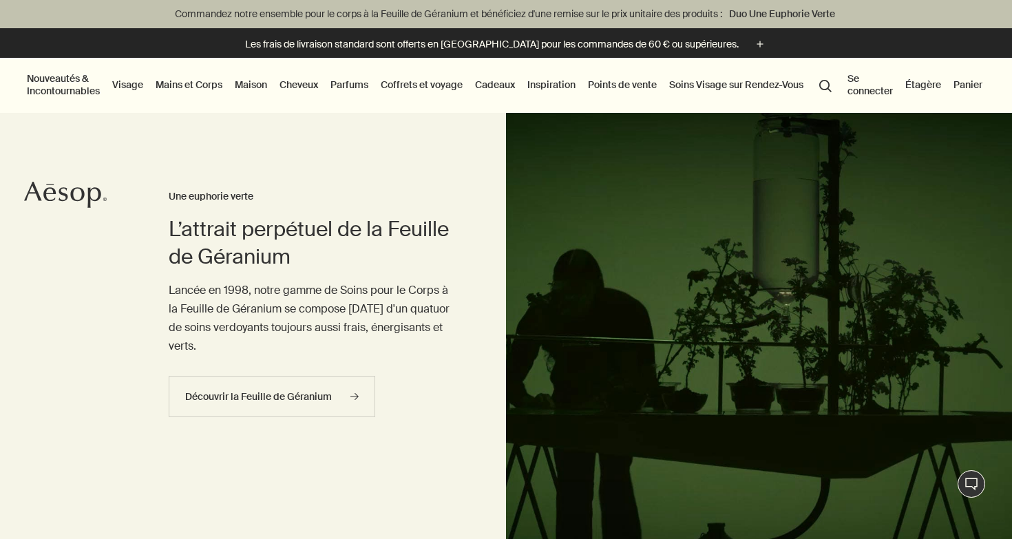
click at [308, 86] on link "Cheveux" at bounding box center [299, 85] width 44 height 18
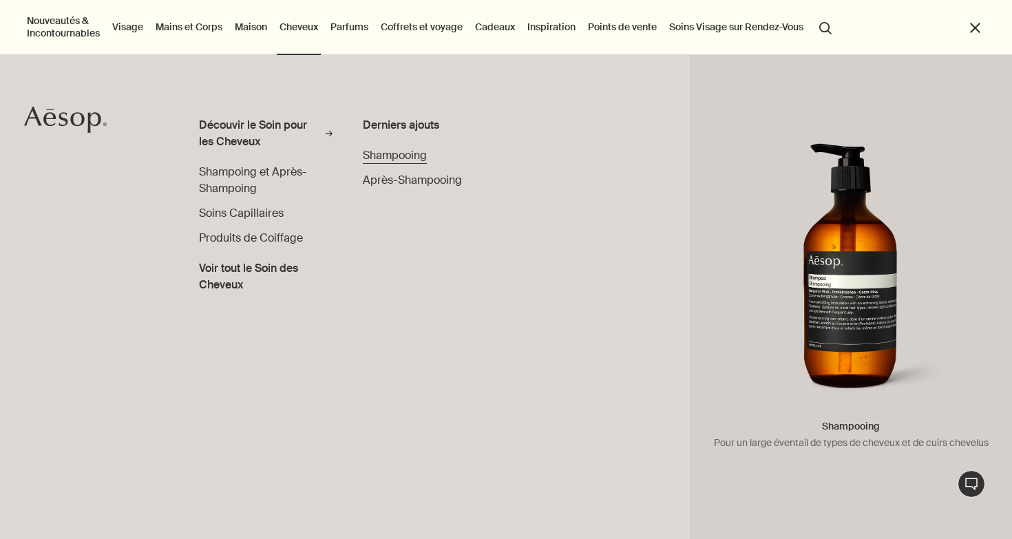
click at [387, 155] on span "Shampooing" at bounding box center [395, 155] width 64 height 14
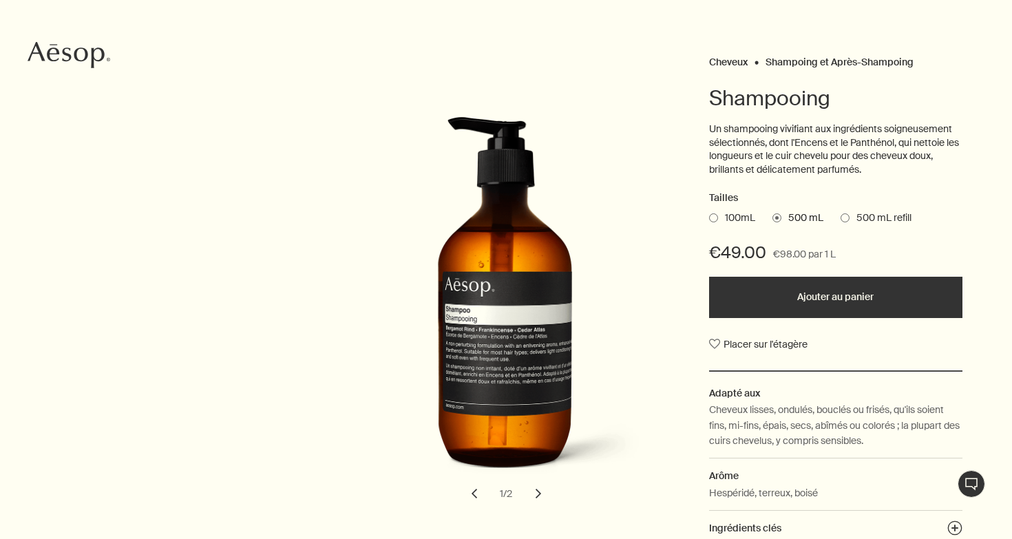
scroll to position [145, 0]
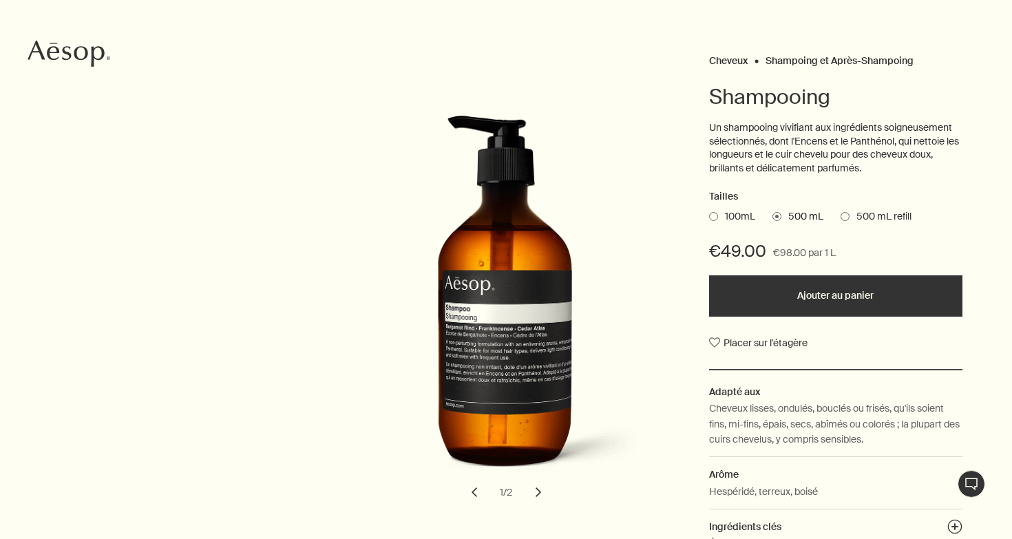
click at [828, 293] on button "Ajouter au panier" at bounding box center [835, 295] width 253 height 41
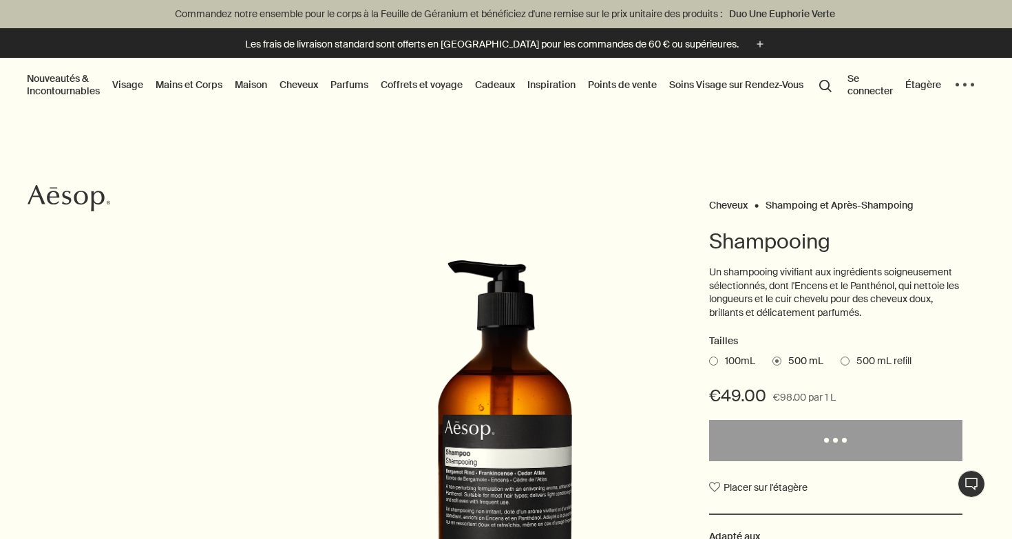
scroll to position [0, 0]
click at [854, 80] on button "Se connecter" at bounding box center [870, 85] width 51 height 30
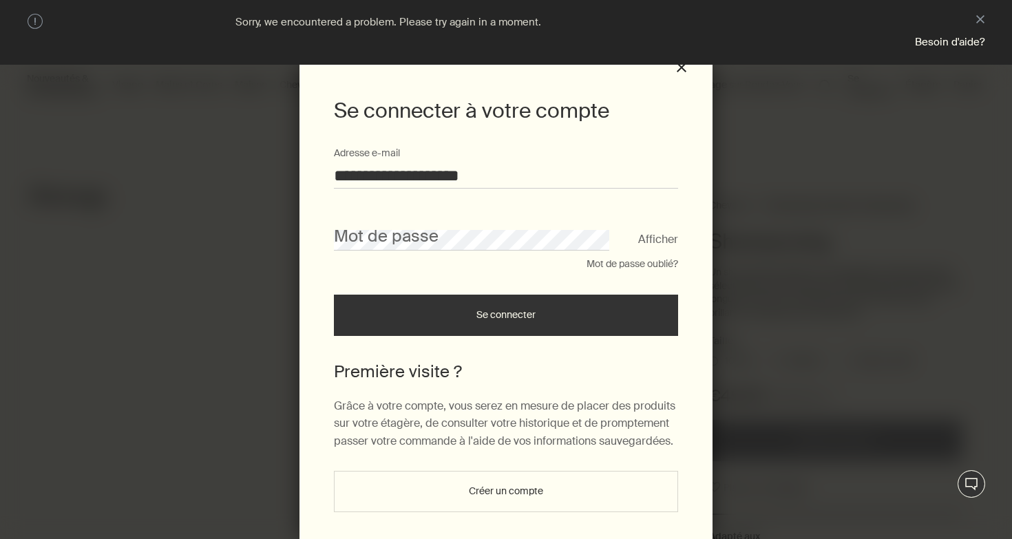
type input "**********"
click at [506, 320] on button "Se connecter" at bounding box center [506, 315] width 344 height 41
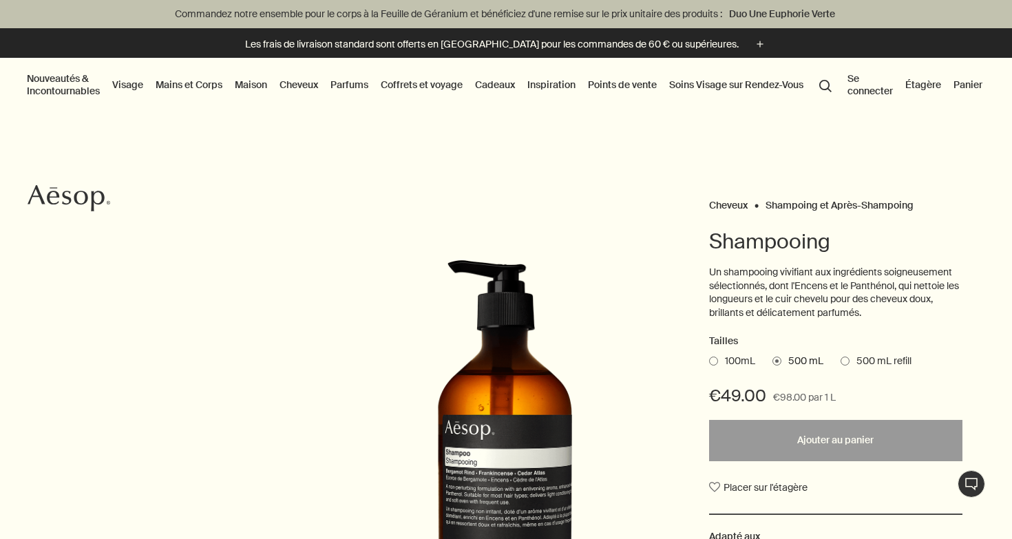
click at [861, 84] on button "Se connecter" at bounding box center [870, 85] width 51 height 30
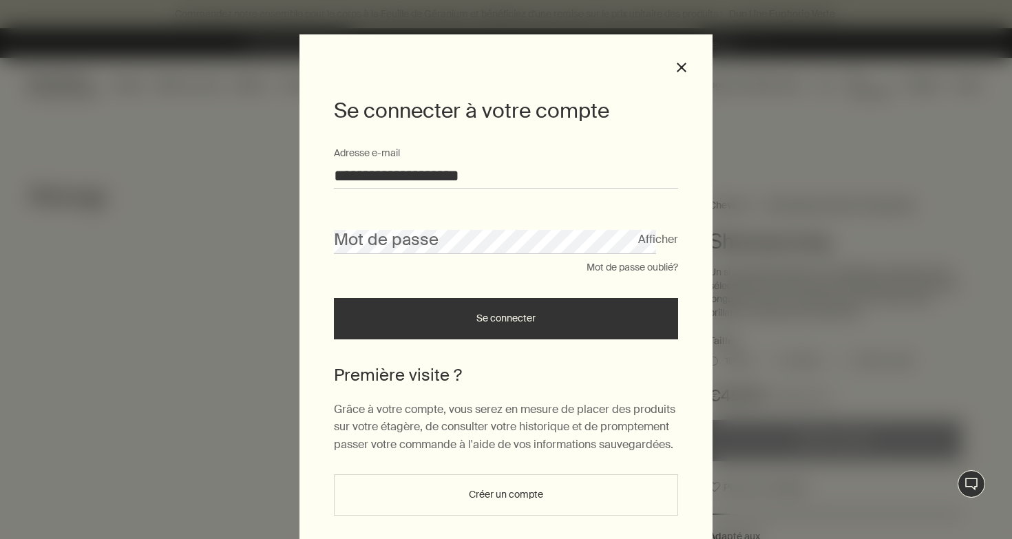
type input "**********"
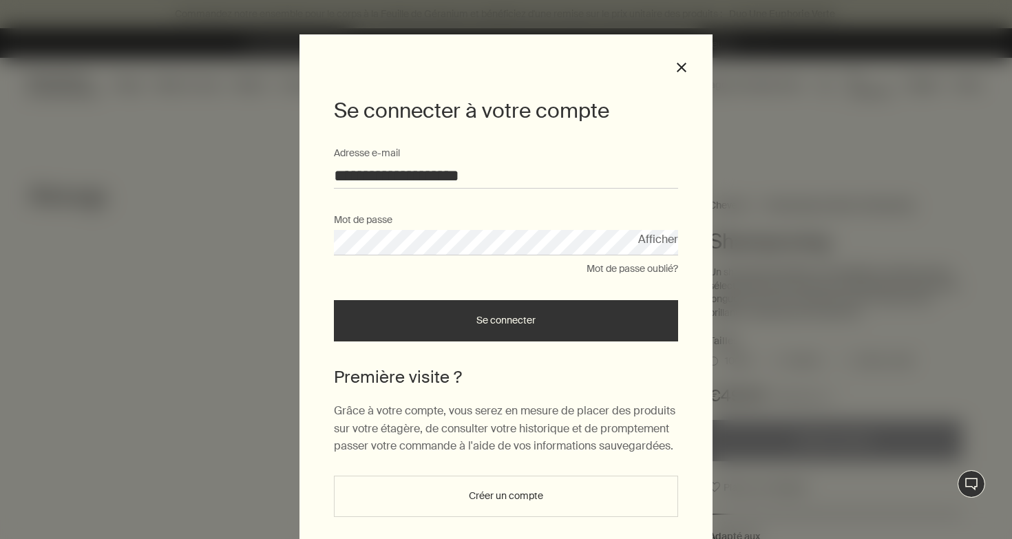
click at [546, 326] on button "Se connecter" at bounding box center [506, 320] width 344 height 41
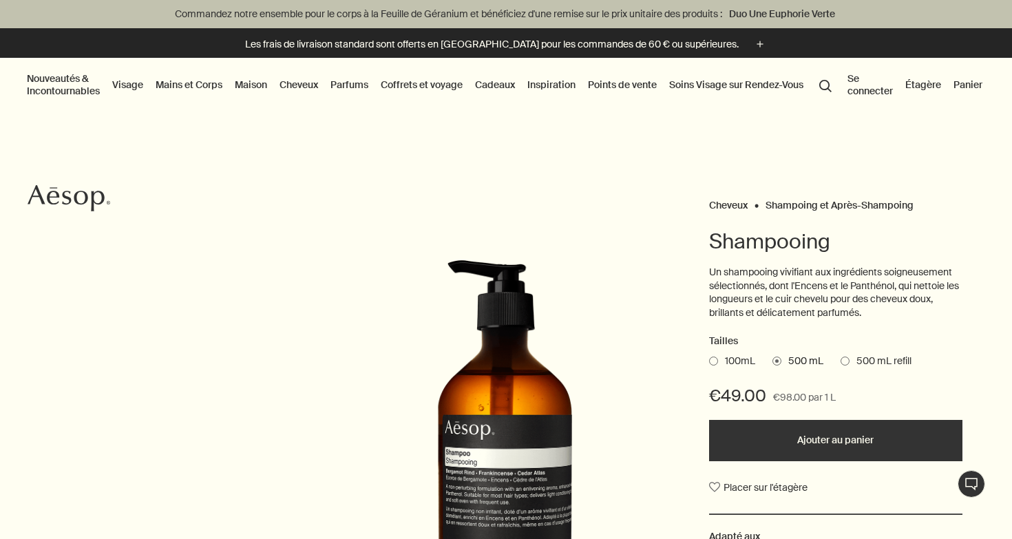
click at [841, 432] on button "Ajouter au panier" at bounding box center [835, 440] width 253 height 41
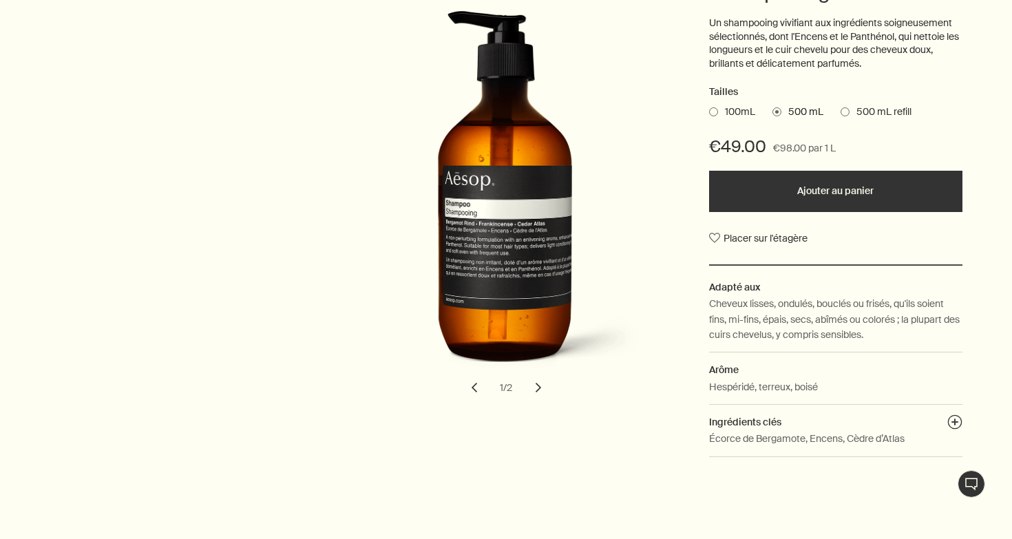
scroll to position [255, 0]
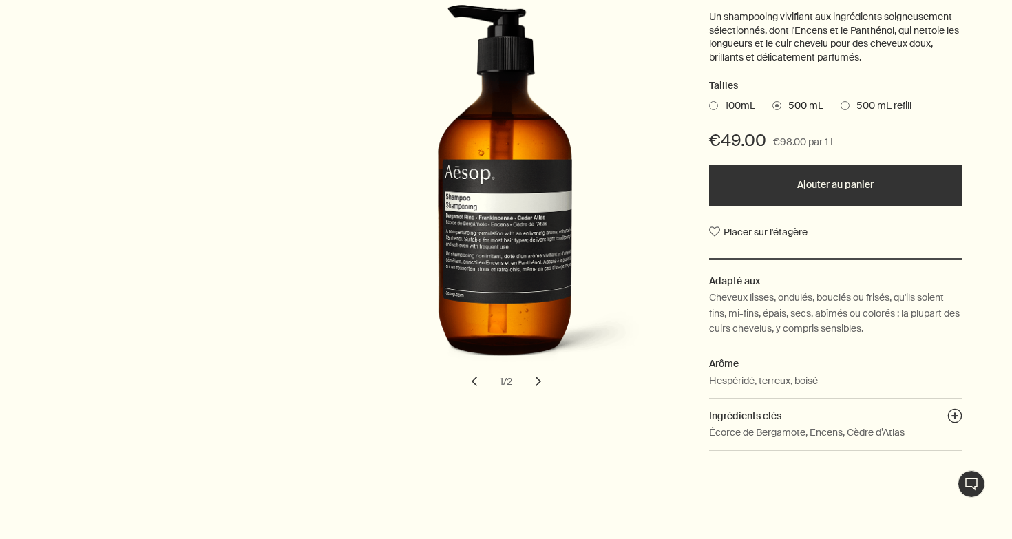
click at [540, 378] on button "chevron" at bounding box center [538, 381] width 30 height 30
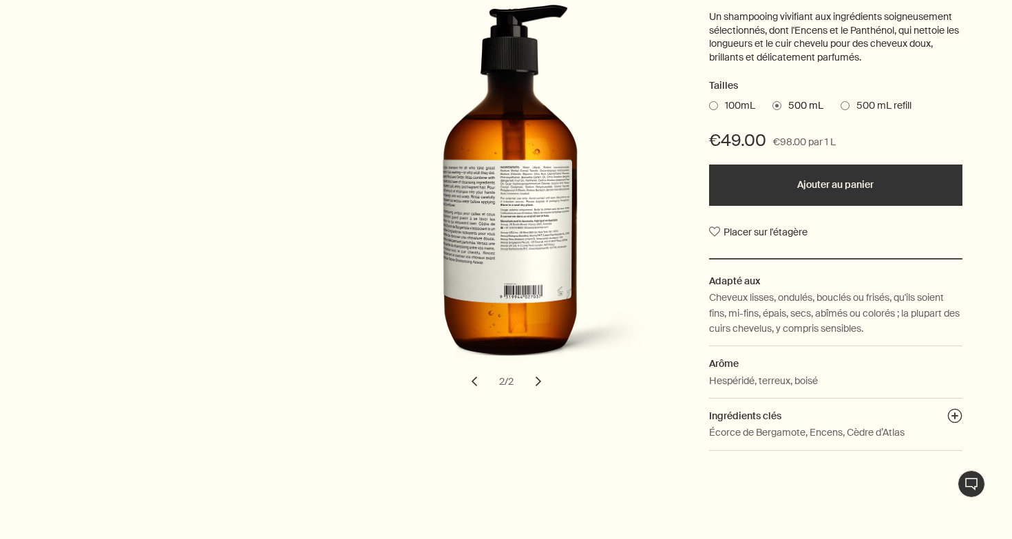
click at [540, 378] on button "chevron" at bounding box center [538, 381] width 30 height 30
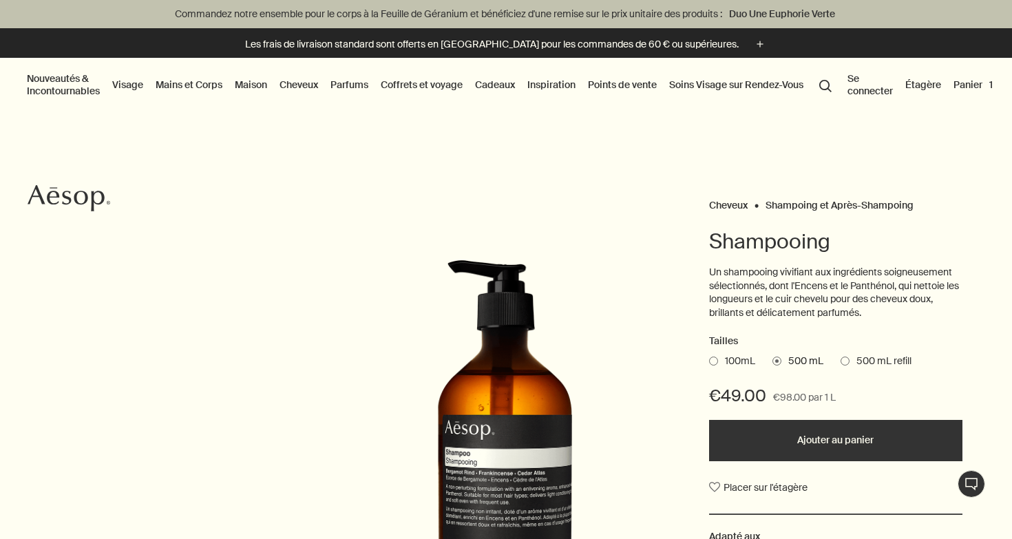
scroll to position [0, 0]
click at [309, 79] on link "Cheveux" at bounding box center [299, 85] width 44 height 18
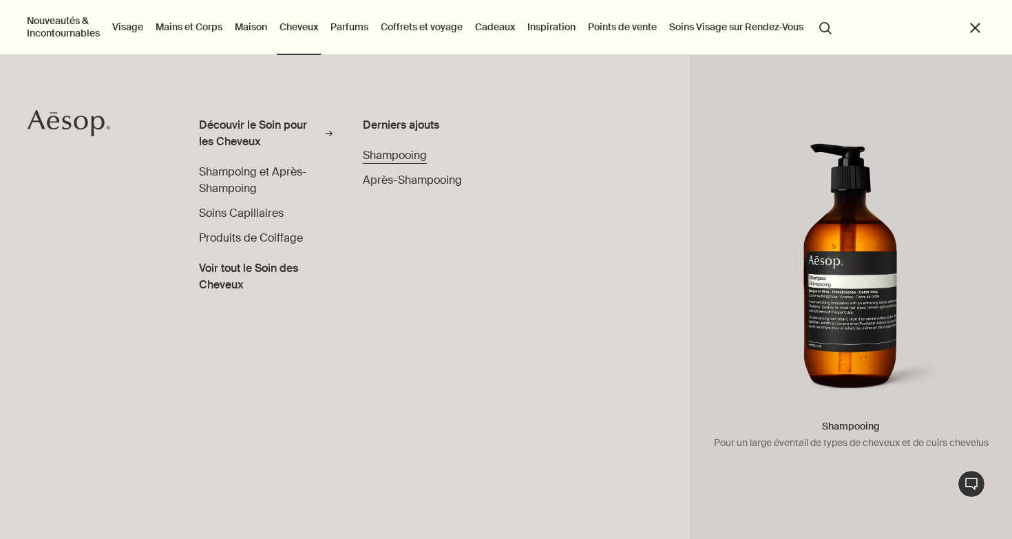
click at [386, 151] on span "Shampooing" at bounding box center [395, 155] width 64 height 14
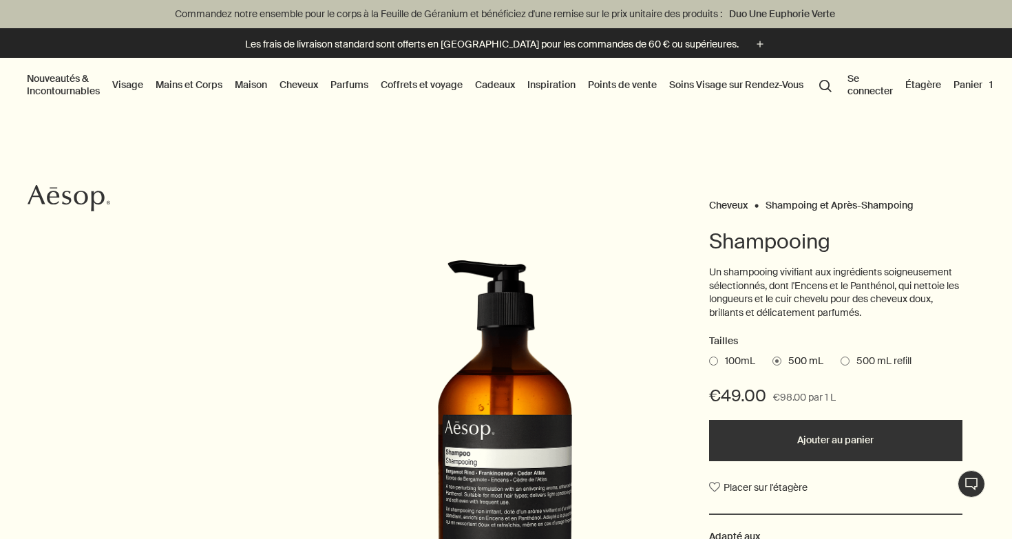
click at [298, 83] on link "Cheveux" at bounding box center [299, 85] width 44 height 18
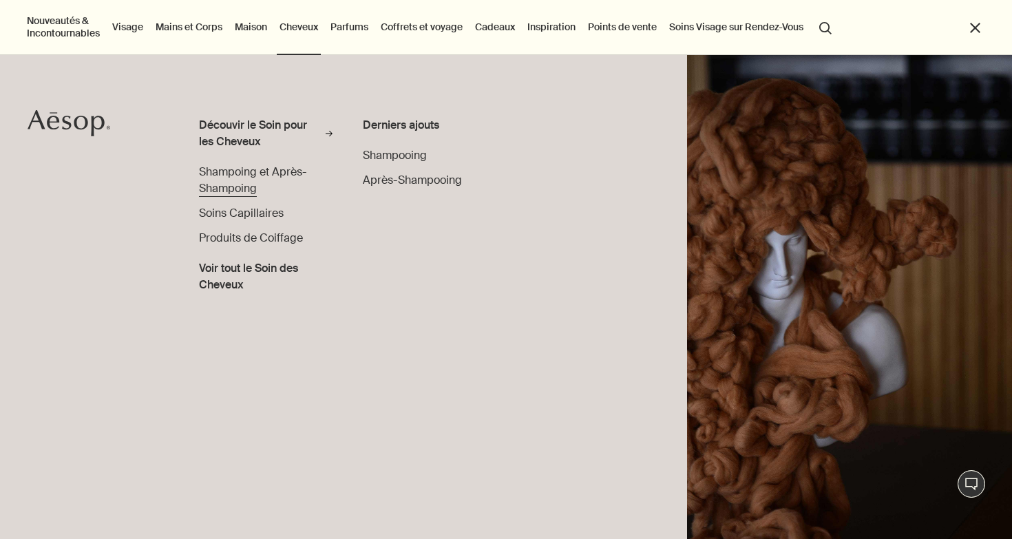
click at [241, 177] on span "Shampoing et Après-Shampoing" at bounding box center [253, 180] width 108 height 31
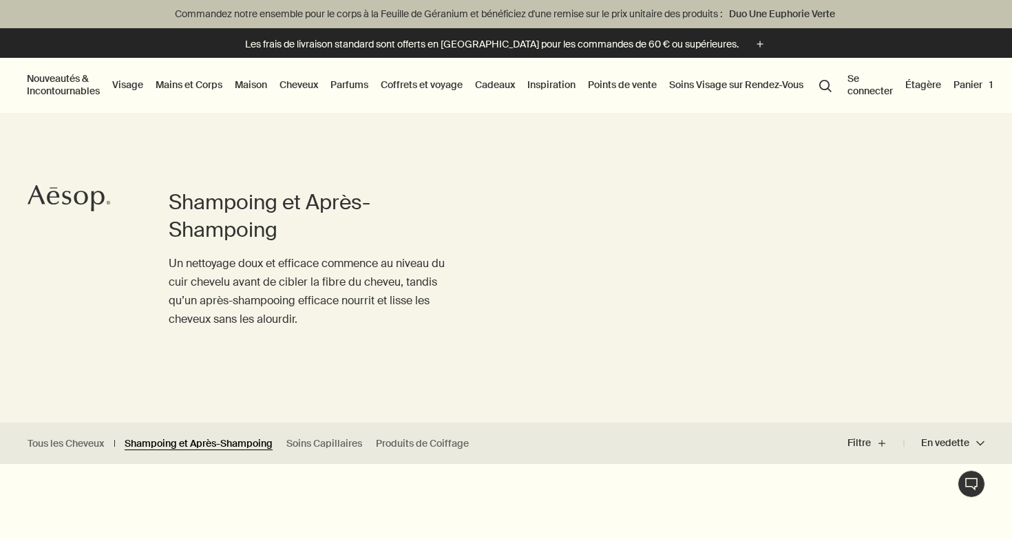
click at [225, 442] on link "Shampoing et Après-Shampoing" at bounding box center [199, 443] width 148 height 13
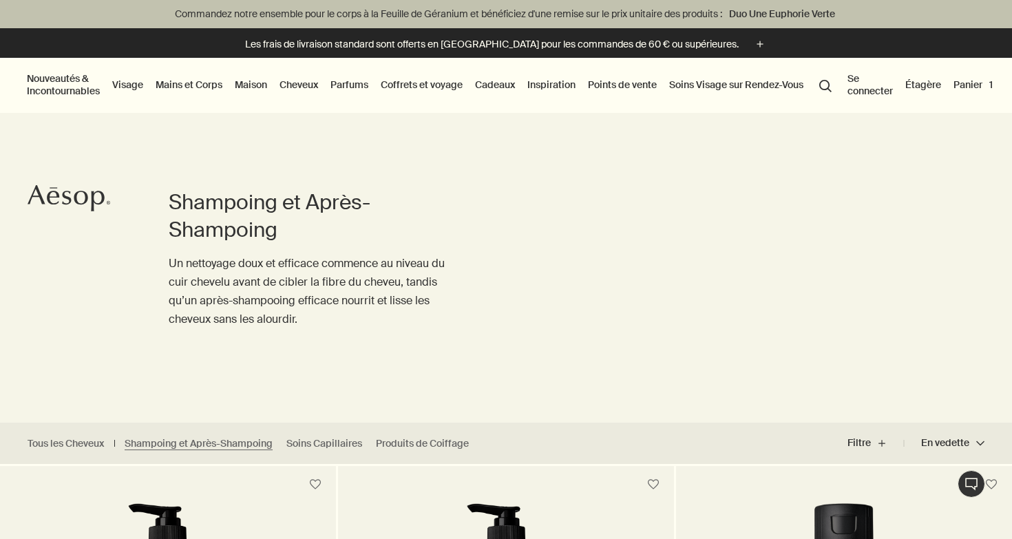
click at [199, 85] on link "Mains et Corps" at bounding box center [189, 85] width 72 height 18
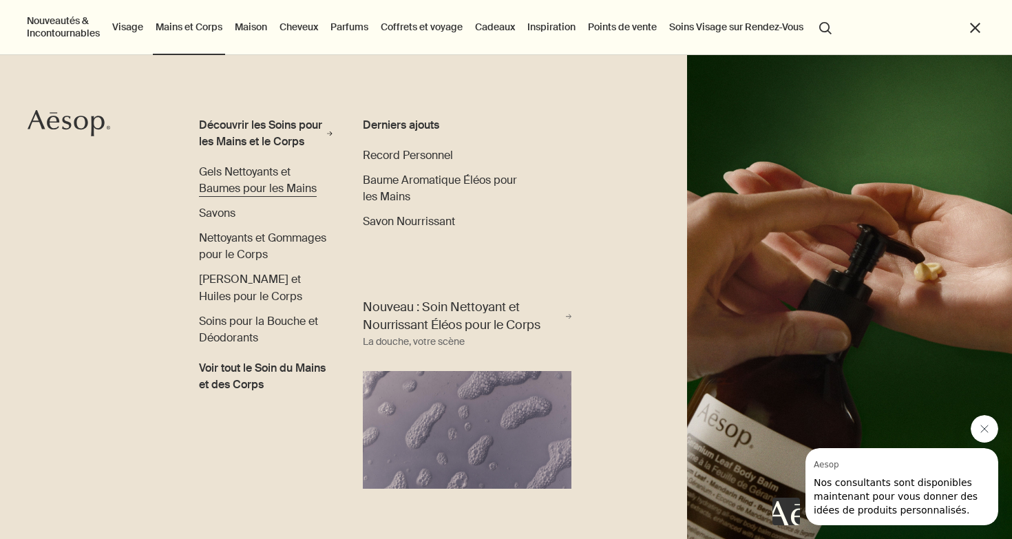
click at [247, 189] on span "Gels Nettoyants et Baumes pour les Mains" at bounding box center [258, 180] width 118 height 31
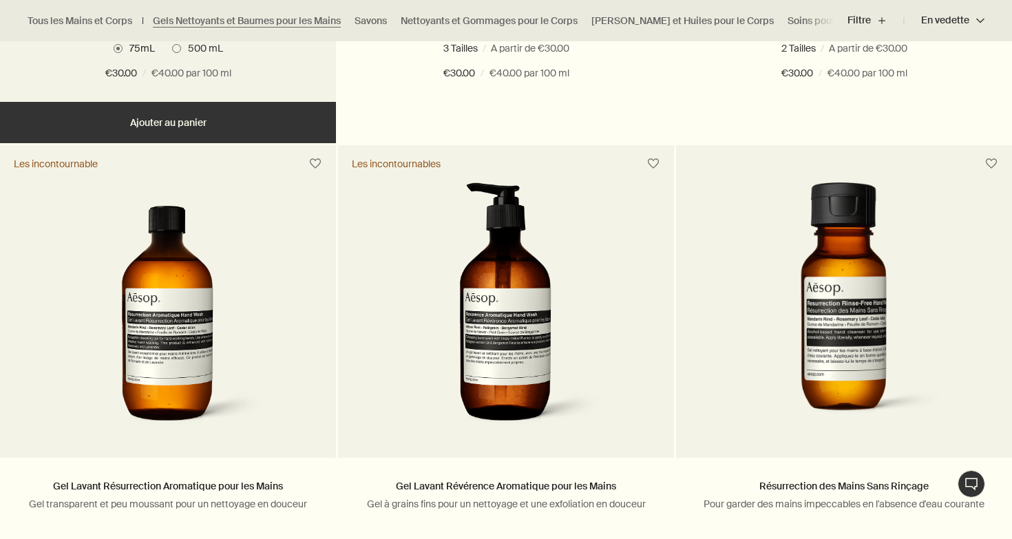
scroll to position [876, 0]
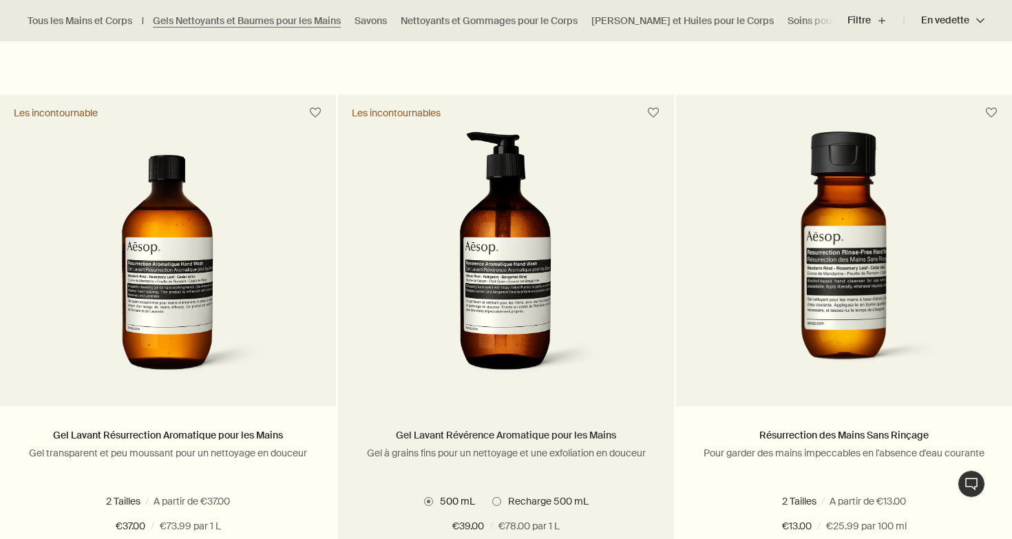
click at [453, 432] on link "Gel Lavant Révérence Aromatique pour les Mains" at bounding box center [506, 435] width 220 height 12
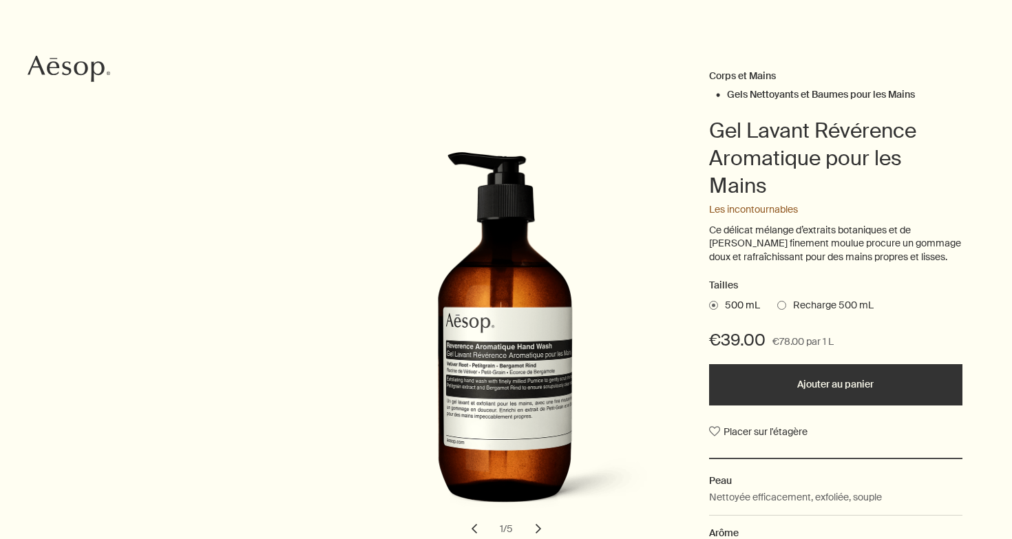
scroll to position [132, 0]
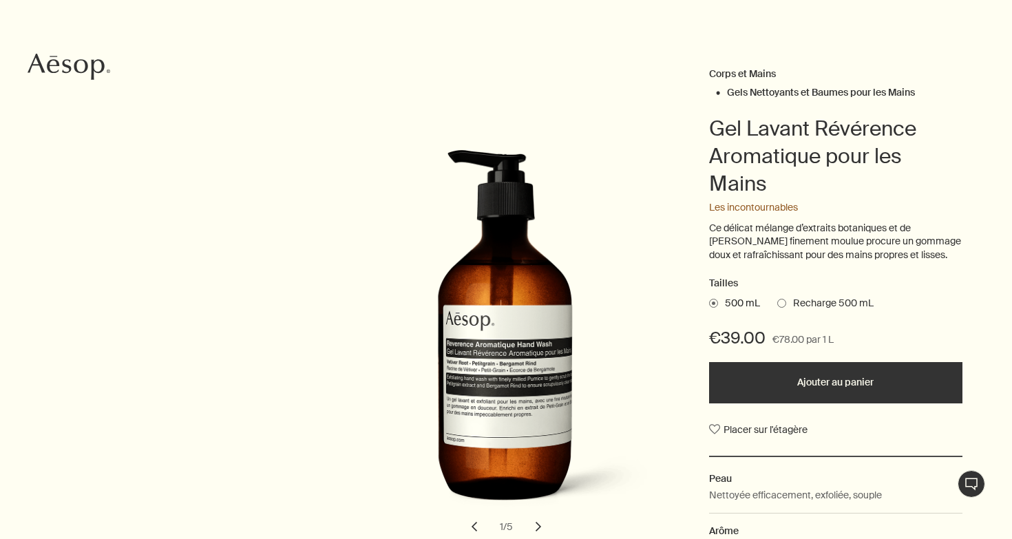
click at [781, 301] on span at bounding box center [781, 303] width 9 height 9
click at [777, 301] on input "Recharge 500 mL" at bounding box center [777, 301] width 0 height 9
click at [718, 299] on span "500 mL" at bounding box center [739, 304] width 42 height 14
click at [709, 299] on input "500 mL" at bounding box center [709, 301] width 0 height 9
click at [777, 377] on button "Ajouter au panier" at bounding box center [835, 382] width 253 height 41
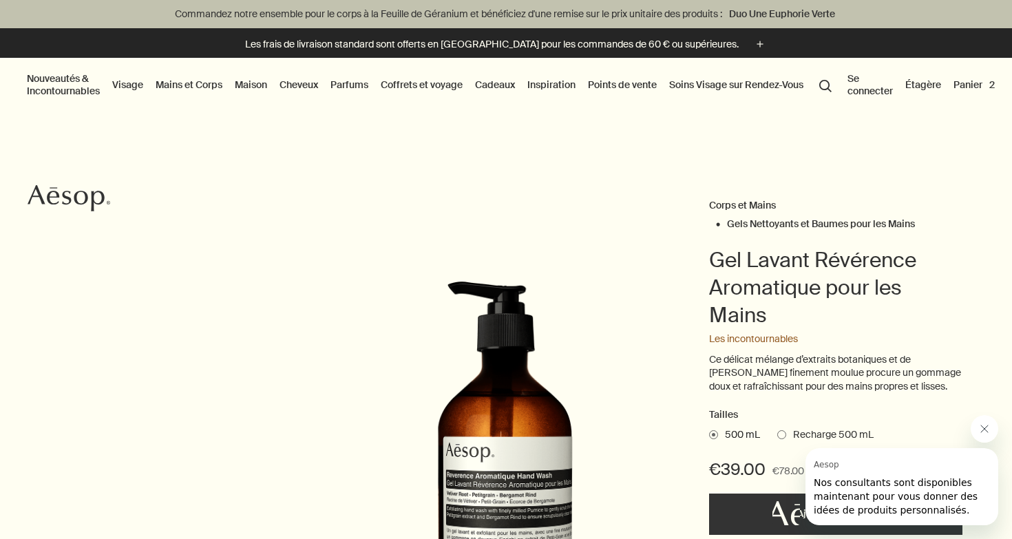
scroll to position [0, 0]
click at [974, 87] on button "Panier 2" at bounding box center [974, 85] width 47 height 18
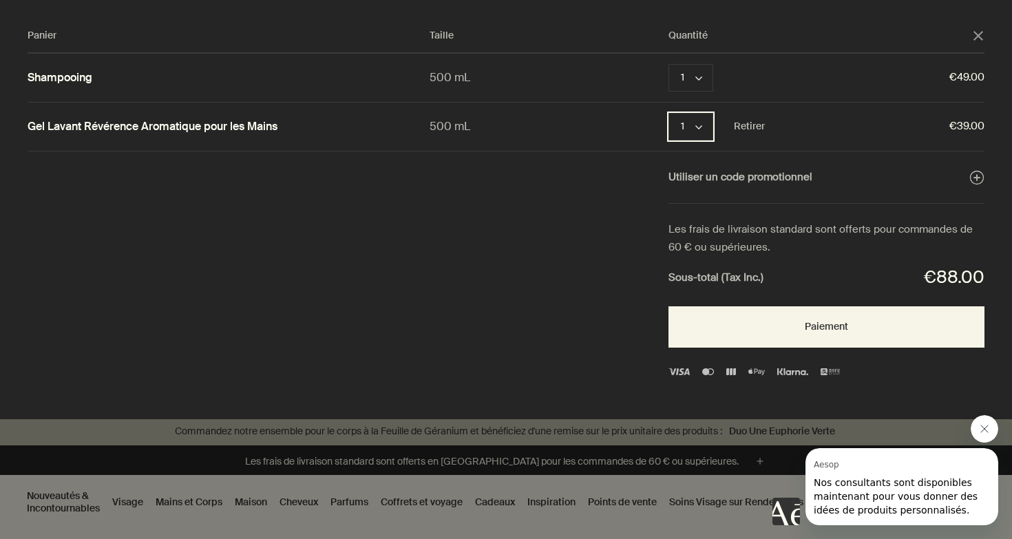
click at [704, 125] on button "1 chevron" at bounding box center [691, 127] width 45 height 28
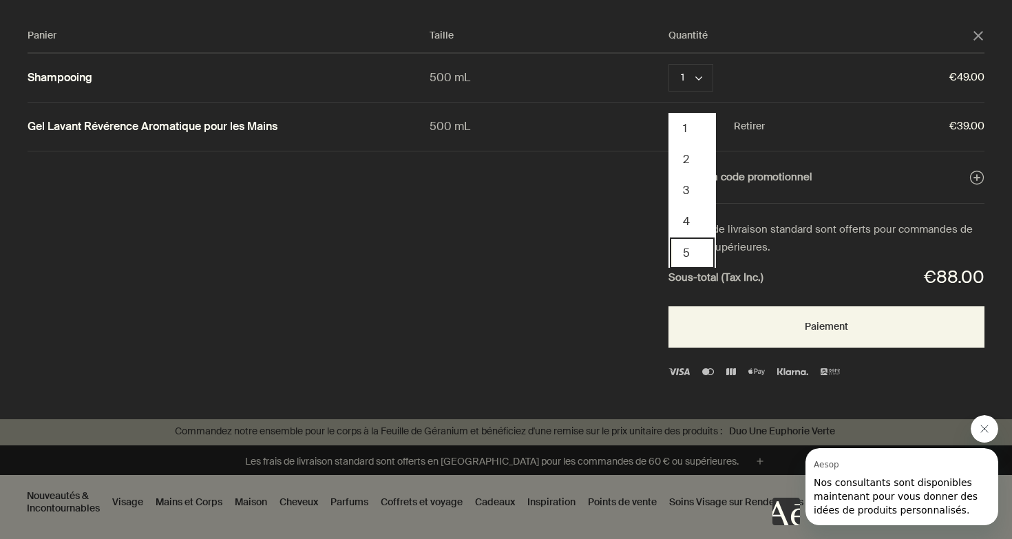
click at [681, 250] on button "5" at bounding box center [692, 253] width 45 height 31
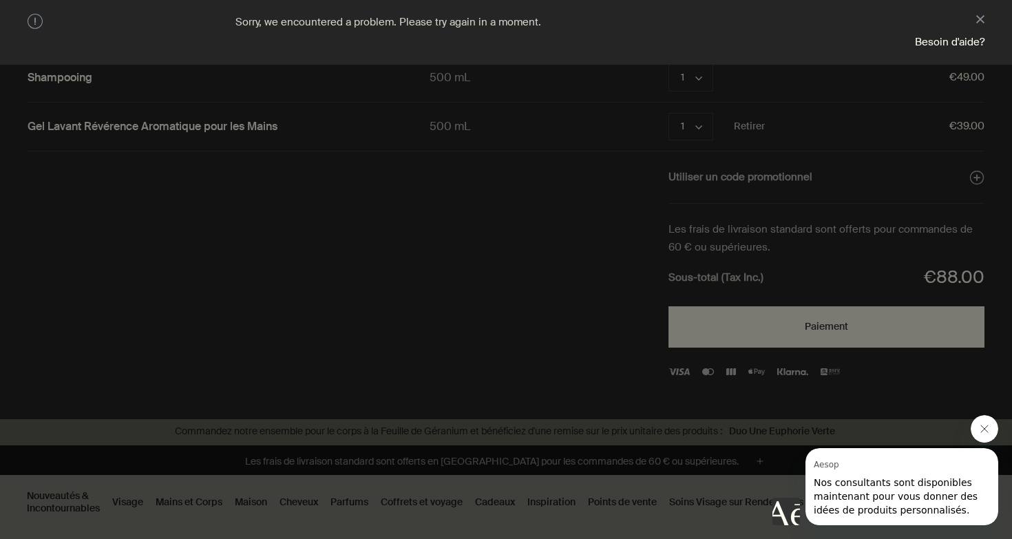
click at [987, 428] on icon "Fermer le message de Aesop" at bounding box center [984, 429] width 11 height 11
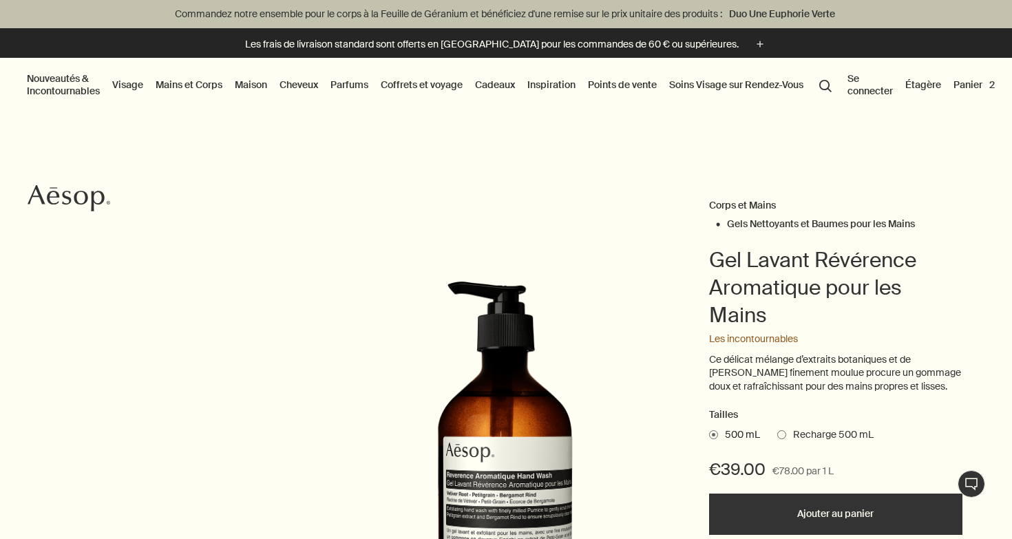
click at [291, 87] on link "Cheveux" at bounding box center [299, 85] width 44 height 18
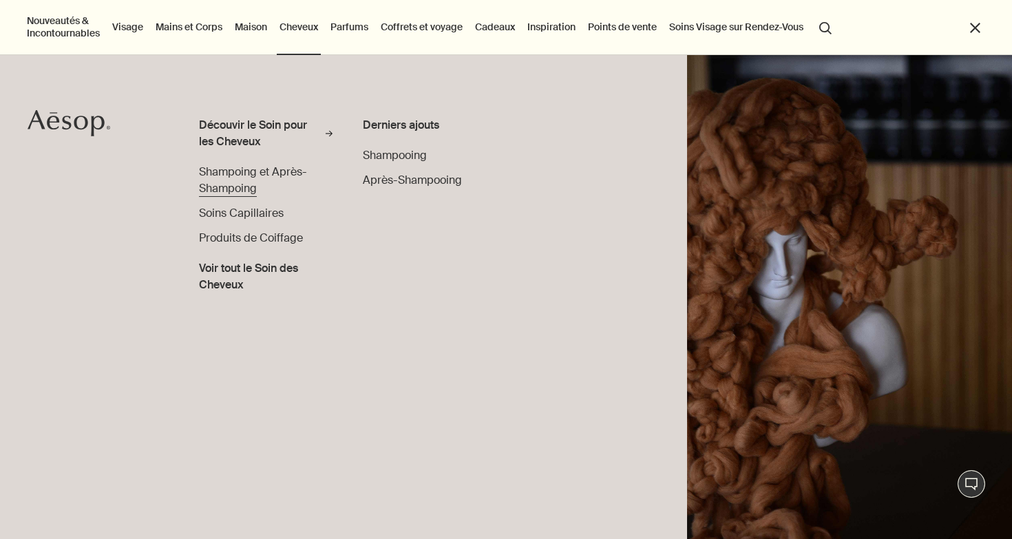
click at [236, 176] on span "Shampoing et Après-Shampoing" at bounding box center [253, 180] width 108 height 31
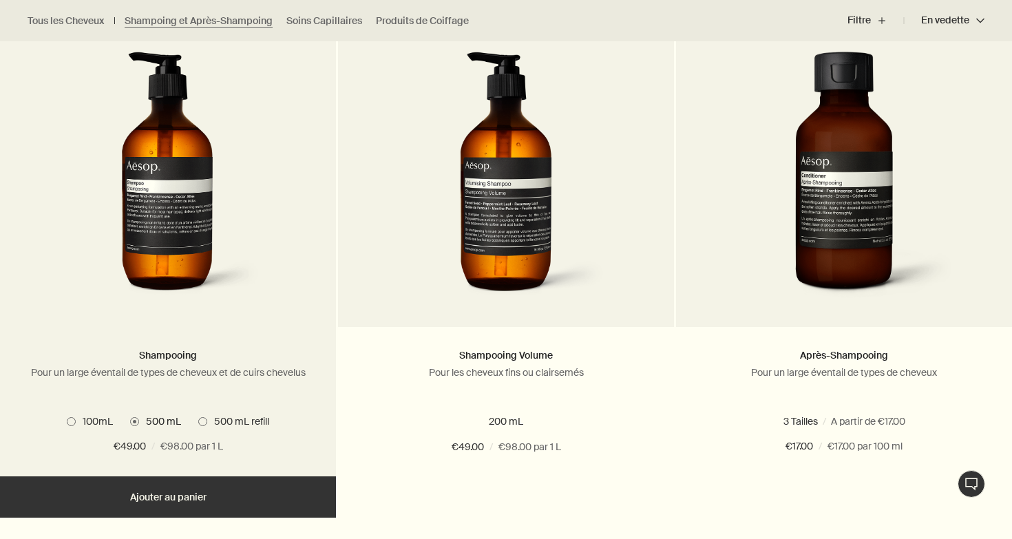
scroll to position [486, 0]
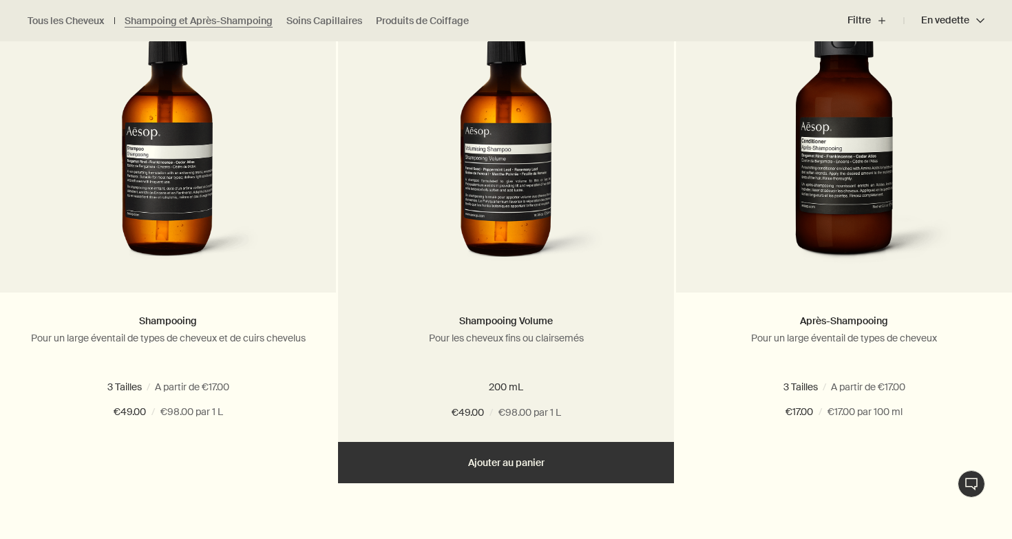
click at [471, 454] on button "Ajouter Ajouter au panier" at bounding box center [506, 462] width 336 height 41
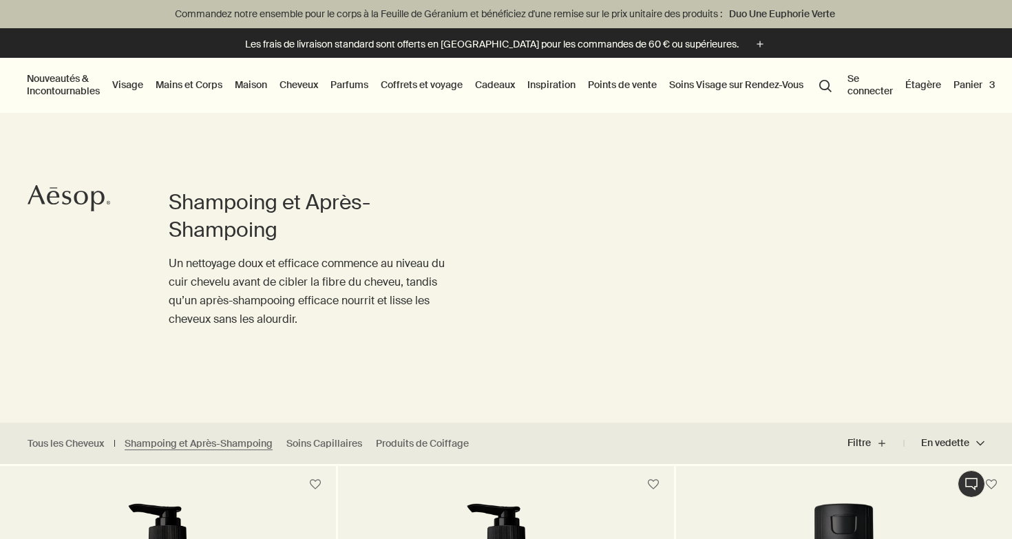
scroll to position [0, 0]
click at [192, 83] on link "Mains et Corps" at bounding box center [189, 85] width 72 height 18
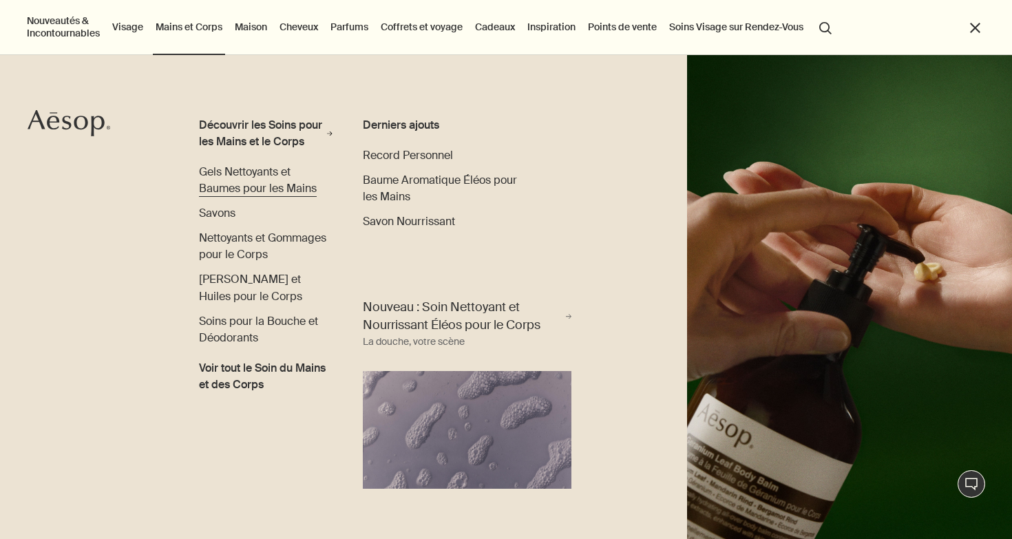
click at [250, 196] on span "Gels Nettoyants et Baumes pour les Mains" at bounding box center [258, 180] width 118 height 31
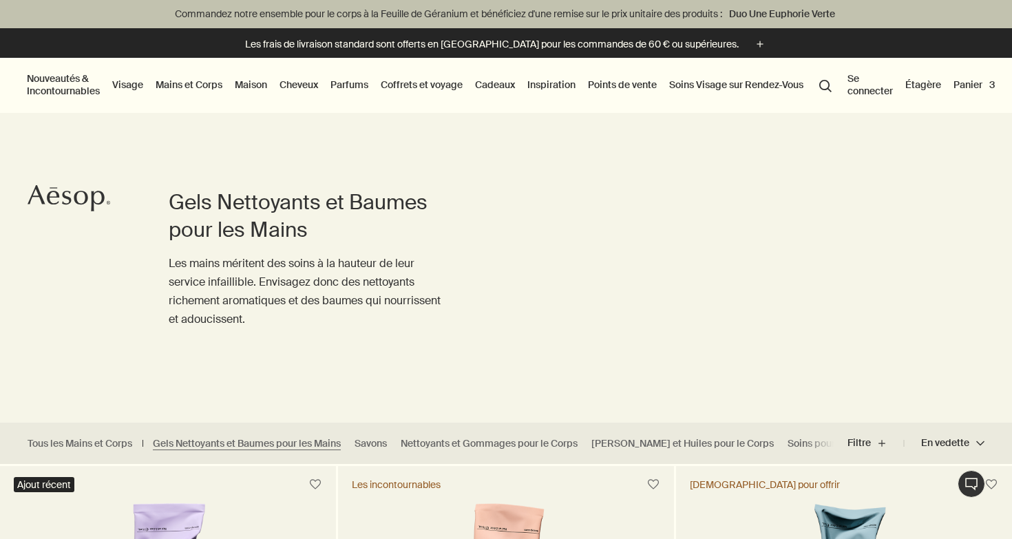
click at [985, 83] on button "Panier 3" at bounding box center [974, 85] width 47 height 18
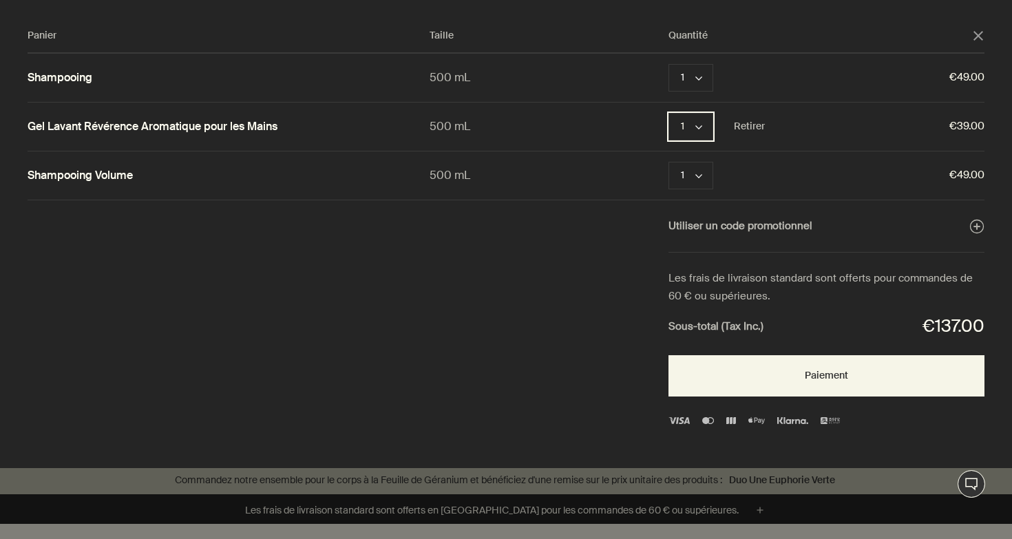
click at [705, 125] on button "1 chevron" at bounding box center [691, 127] width 45 height 28
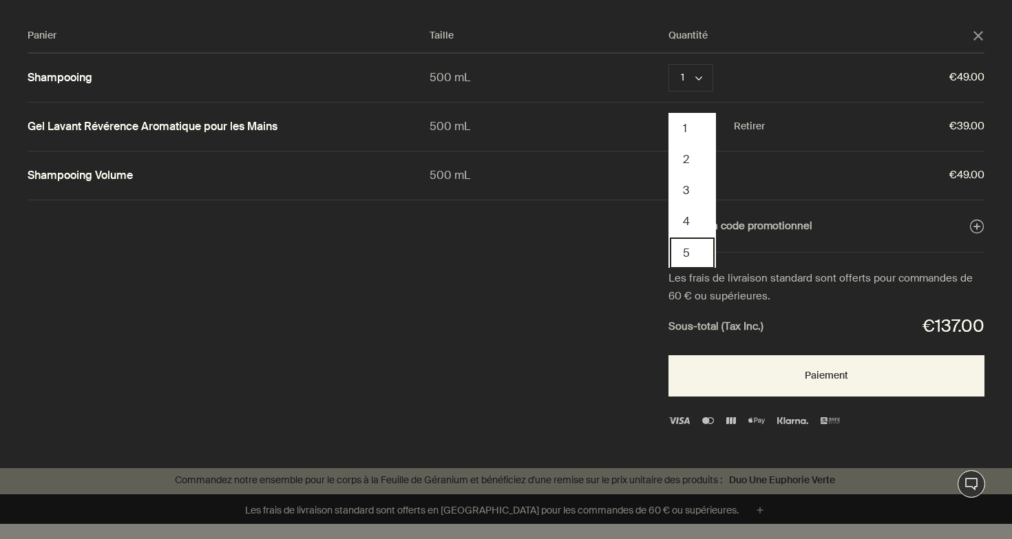
click at [702, 255] on button "5" at bounding box center [692, 253] width 45 height 31
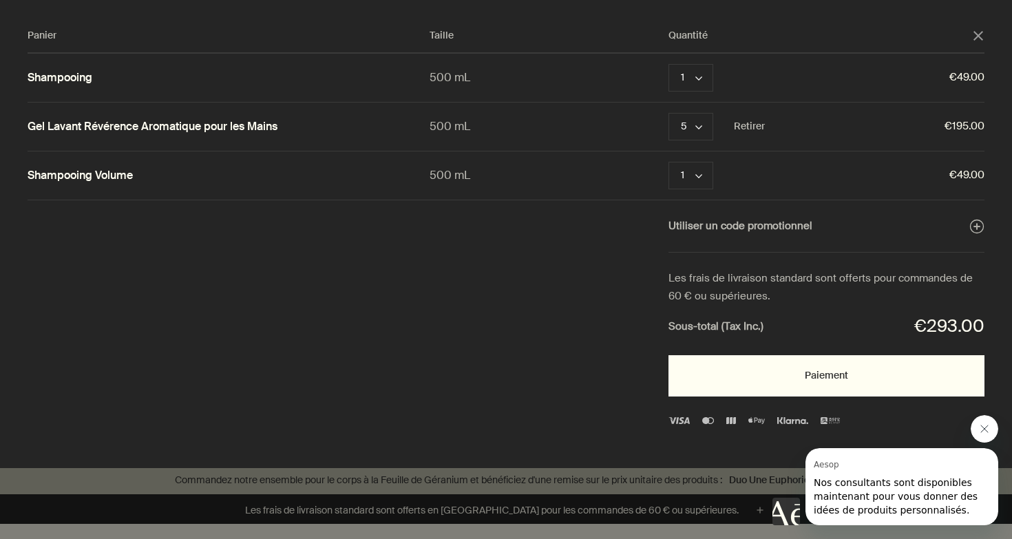
click at [749, 370] on button "Paiement" at bounding box center [827, 375] width 316 height 41
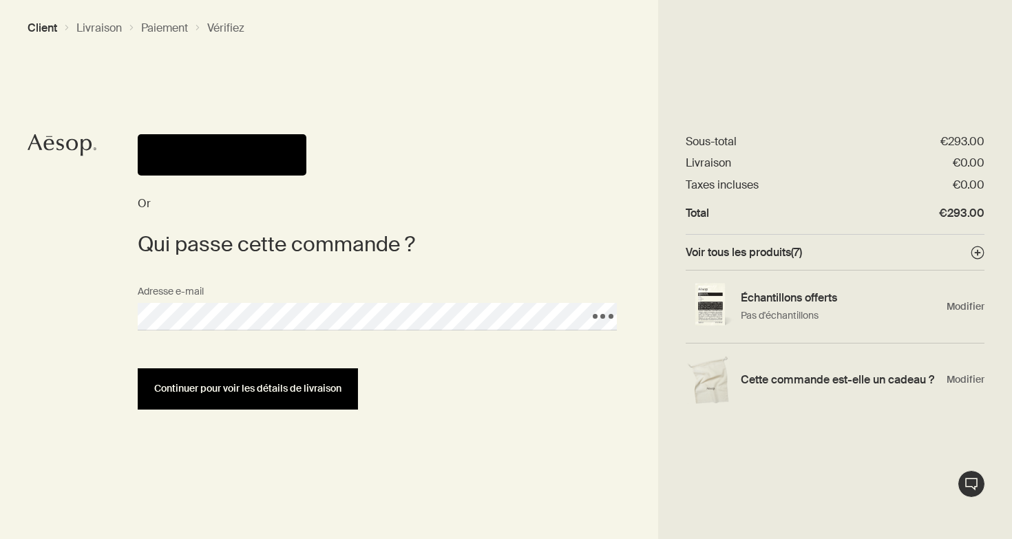
click at [254, 385] on span "Continuer pour voir les détails de livraison" at bounding box center [247, 389] width 187 height 10
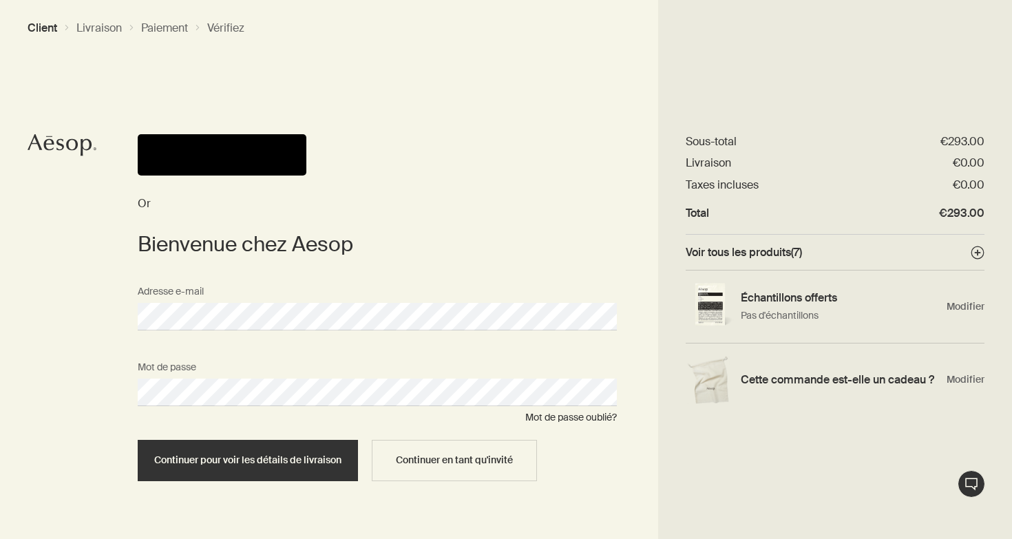
click at [248, 459] on button "Continuer pour voir les détails de livraison" at bounding box center [248, 460] width 220 height 41
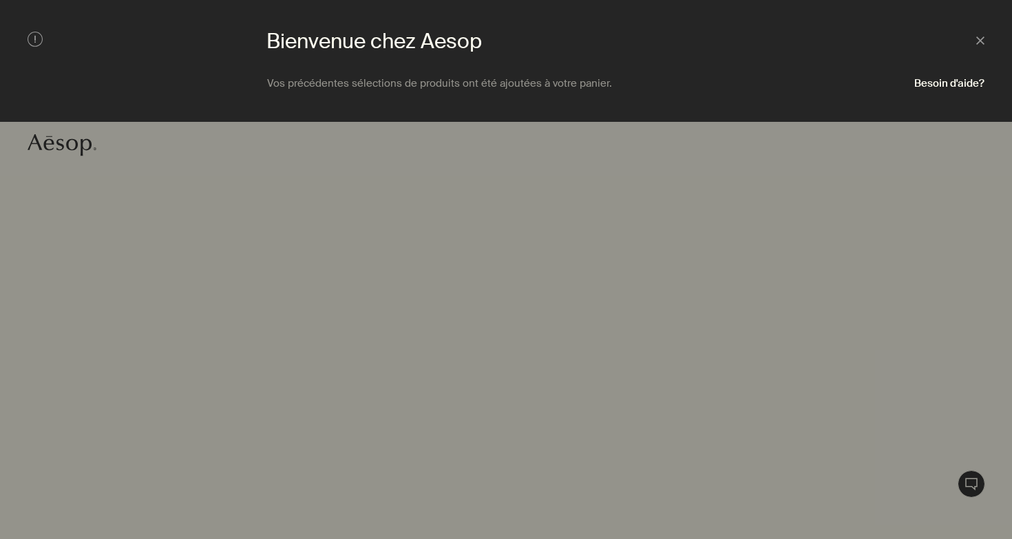
select select "FR"
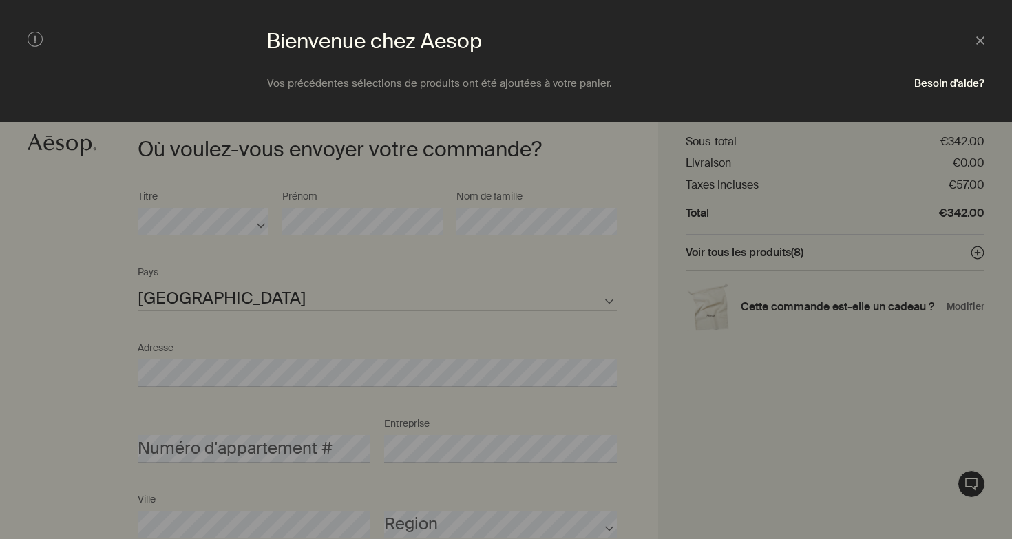
scroll to position [308, 0]
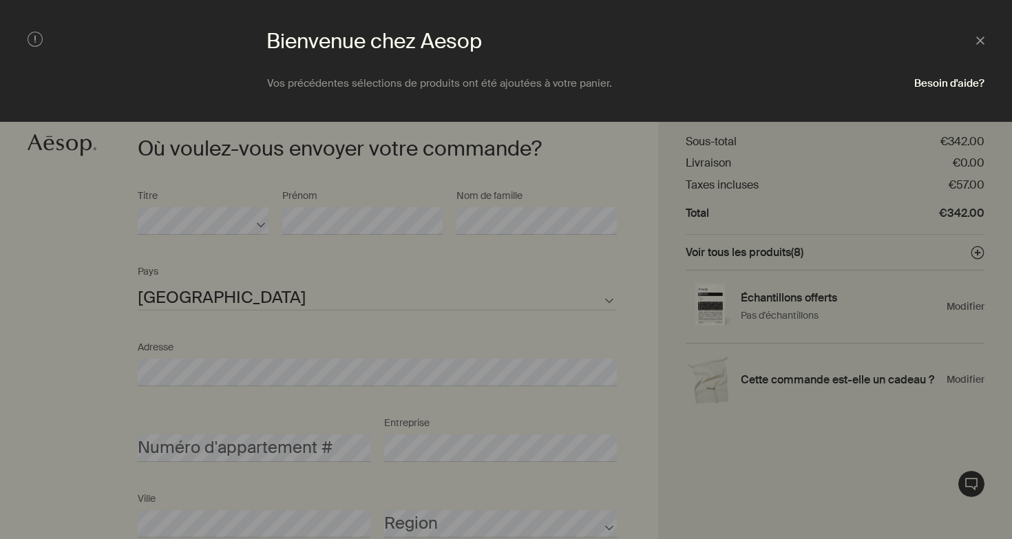
click at [625, 234] on div at bounding box center [506, 269] width 1012 height 539
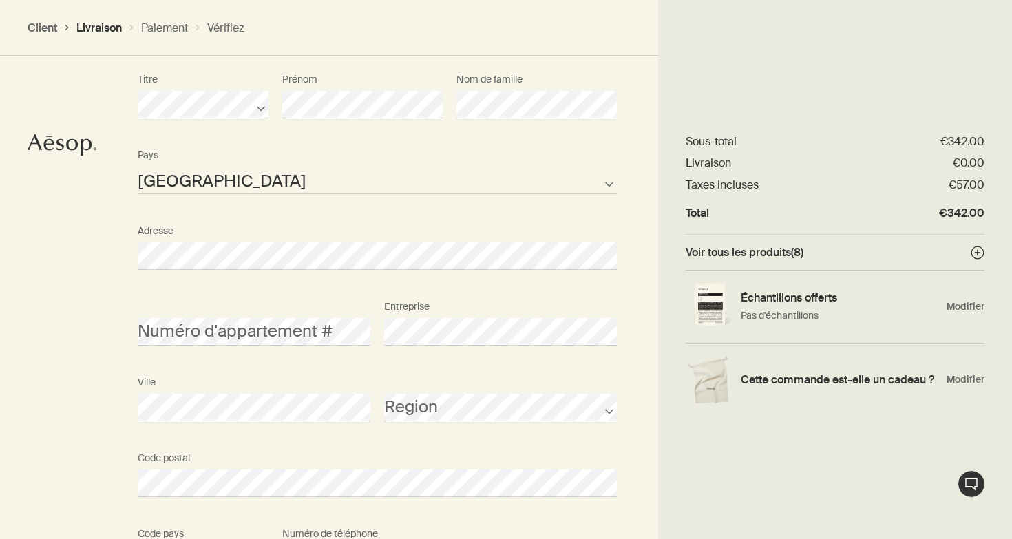
scroll to position [421, 0]
click at [974, 251] on circle at bounding box center [978, 253] width 12 height 12
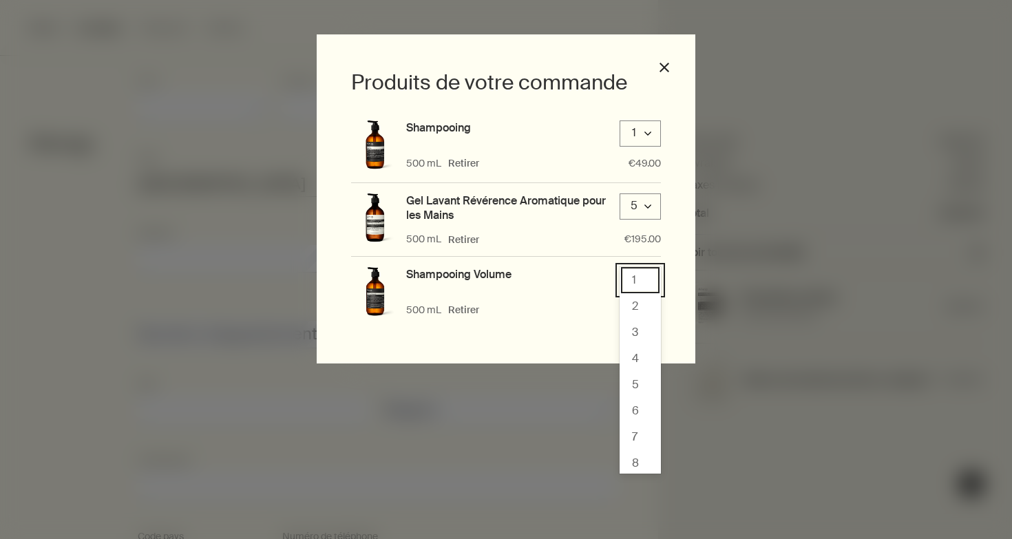
click at [654, 278] on div "1, 1 of 10. 10 results available. Use Up and Down to choose options, press Ente…" at bounding box center [640, 280] width 41 height 26
click at [649, 282] on div "1" at bounding box center [640, 280] width 39 height 26
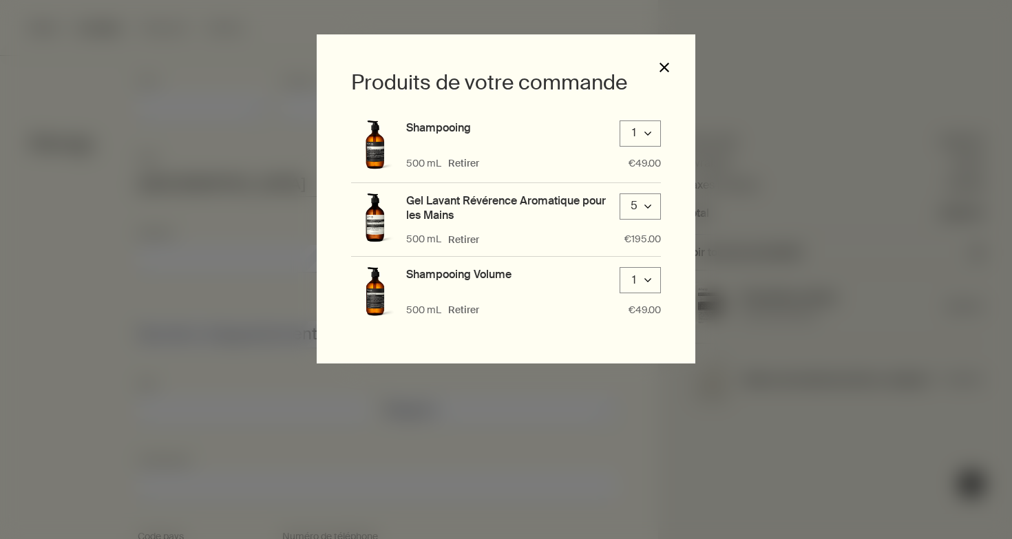
click at [662, 70] on button "close" at bounding box center [664, 67] width 12 height 12
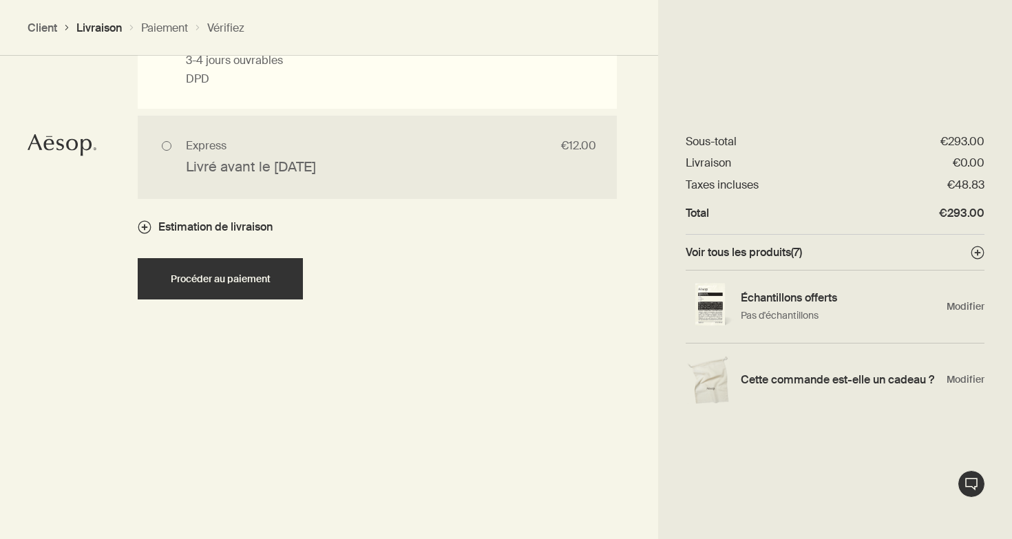
scroll to position [1111, 0]
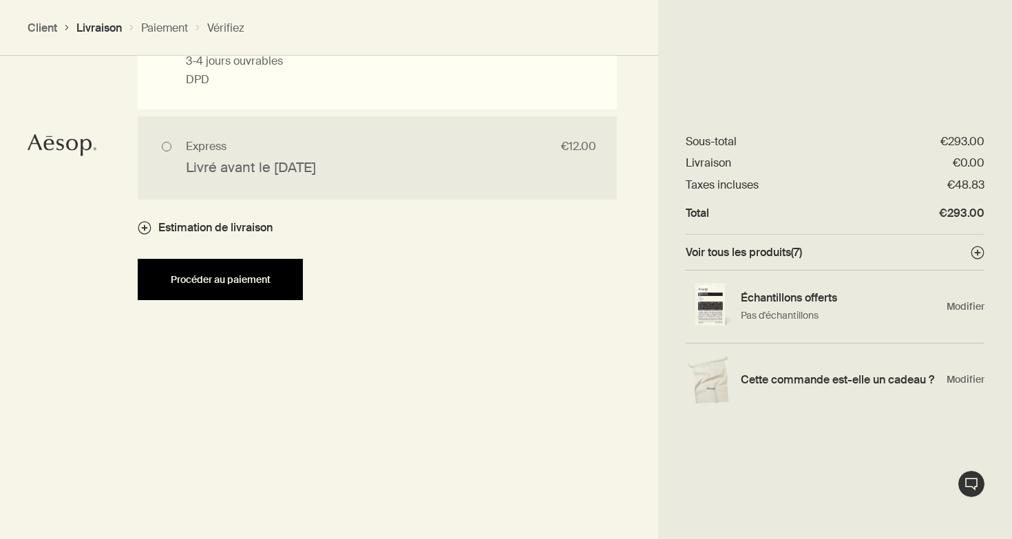
click at [255, 282] on span "Procéder au paiement" at bounding box center [221, 280] width 100 height 10
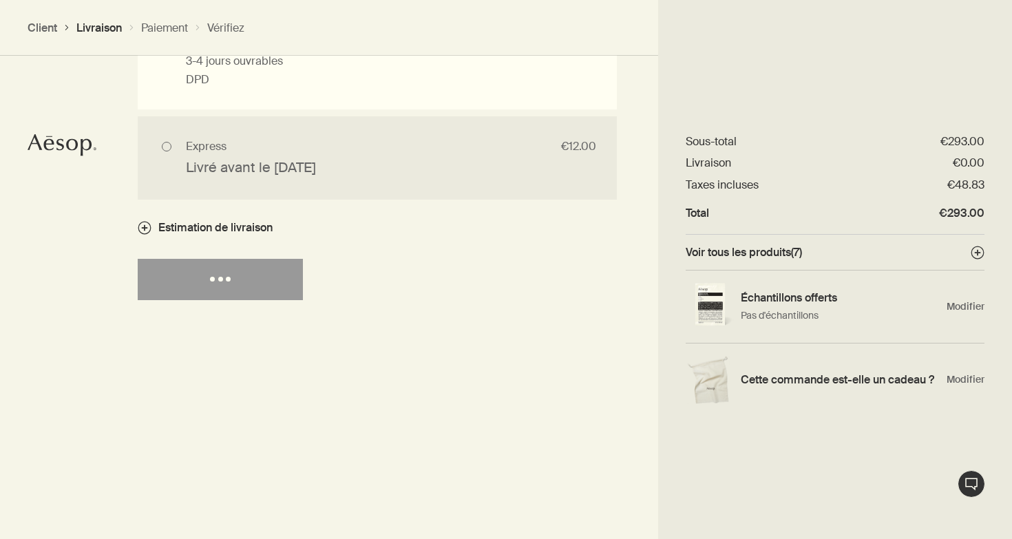
select select "FR"
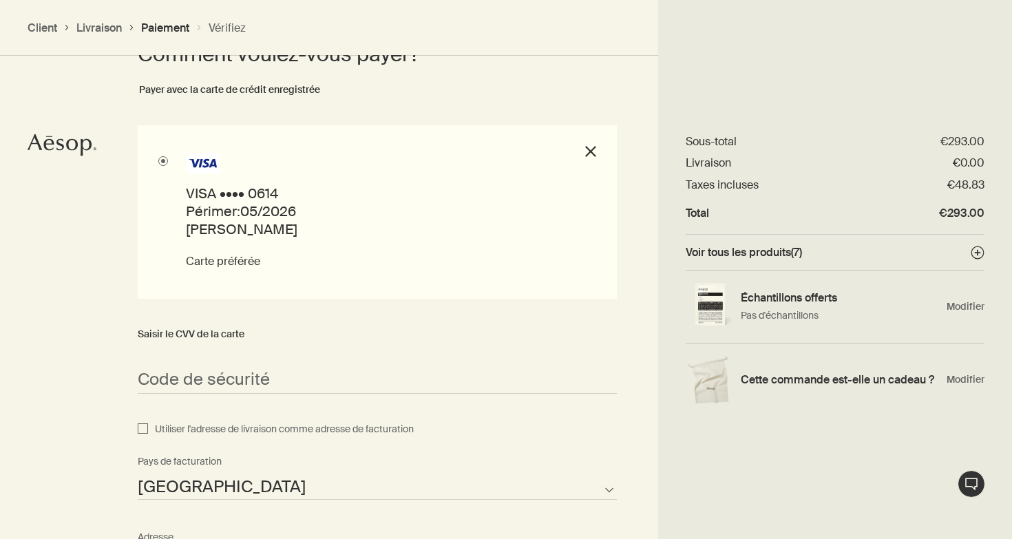
scroll to position [799, 0]
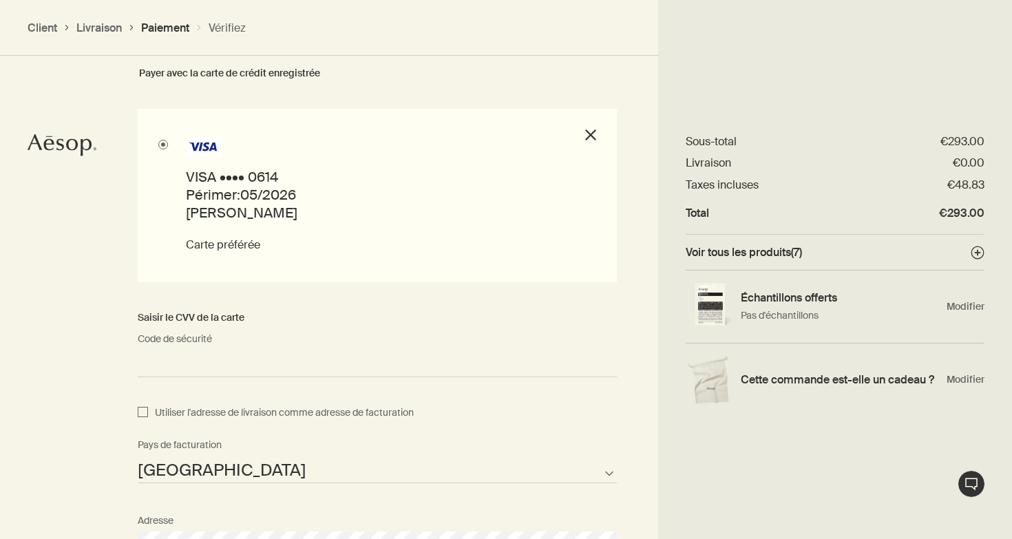
click at [149, 410] on span "Utiliser l'adresse de livraison comme adresse de facturation" at bounding box center [281, 413] width 266 height 17
click at [148, 410] on input "Utiliser l'adresse de livraison comme adresse de facturation" at bounding box center [143, 413] width 10 height 17
checkbox input "true"
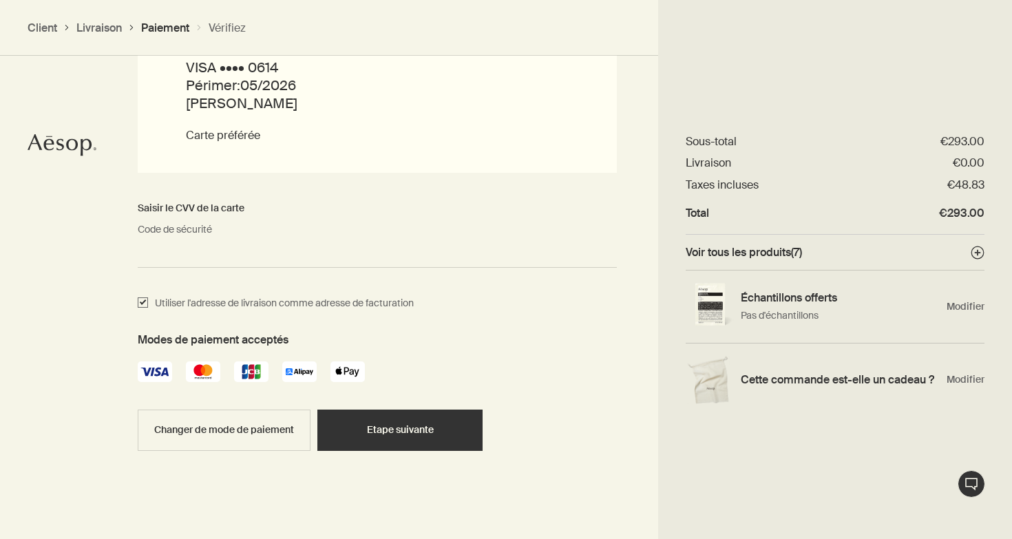
scroll to position [908, 0]
click at [362, 426] on div "Etape suivante" at bounding box center [400, 431] width 132 height 10
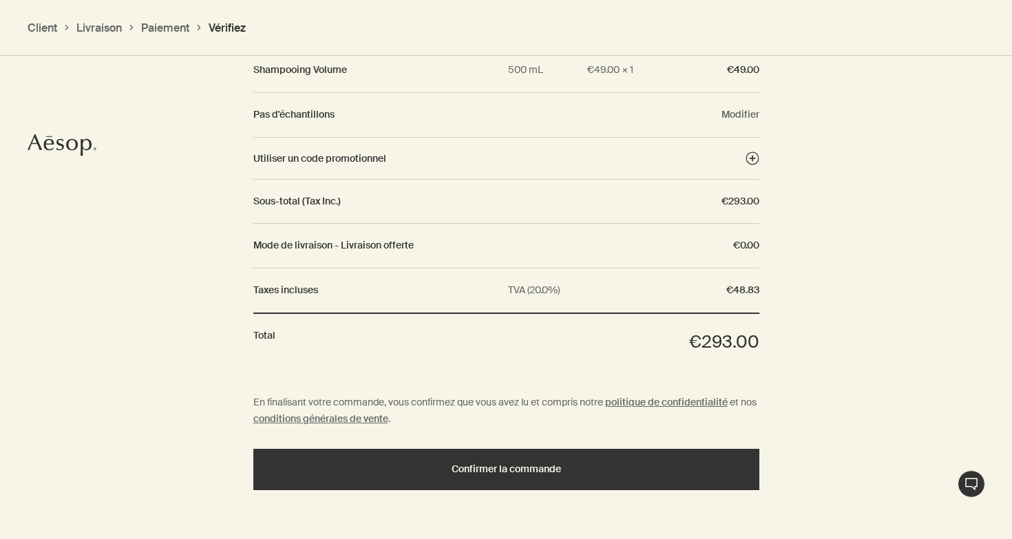
scroll to position [1344, 0]
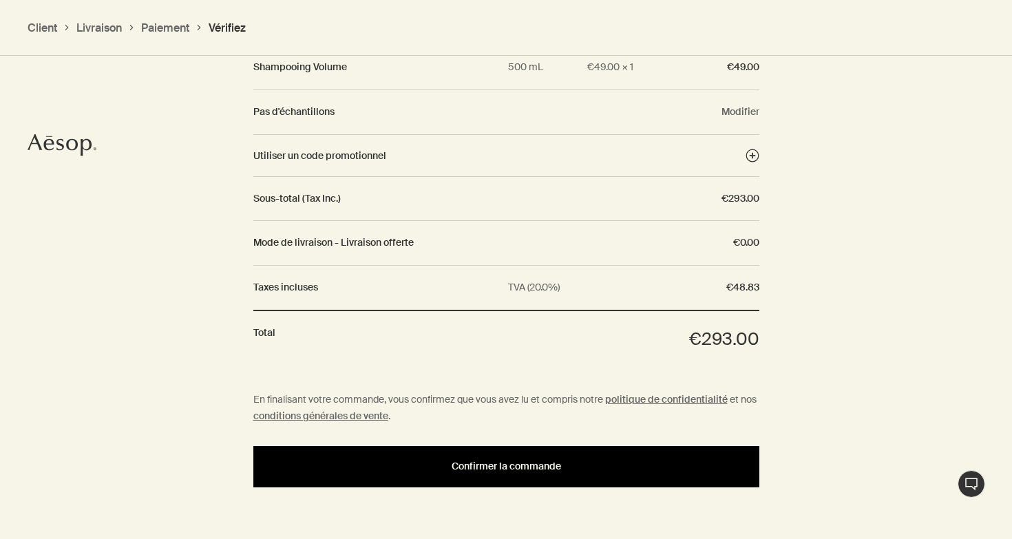
click at [386, 461] on div "Confirmer la commande" at bounding box center [506, 466] width 473 height 10
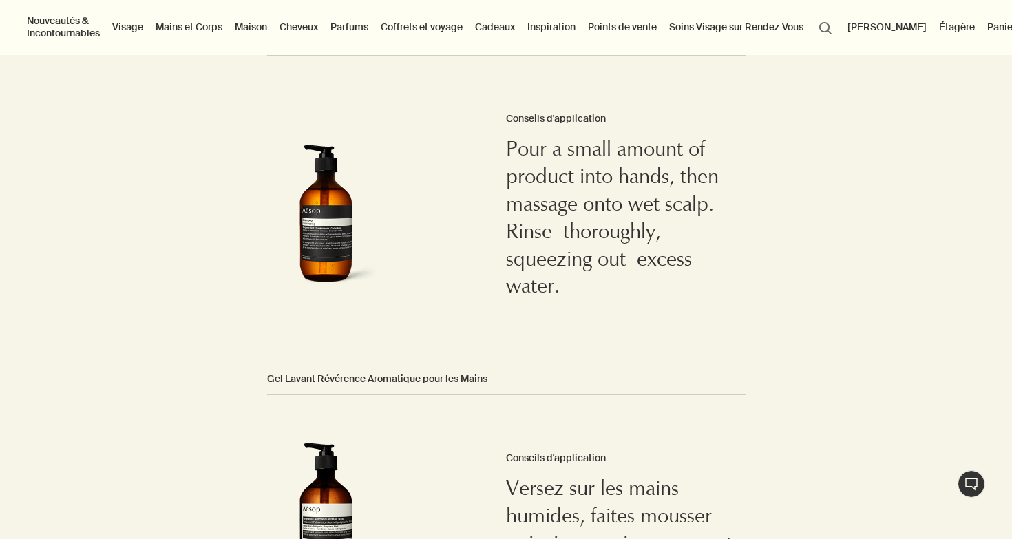
scroll to position [876, 0]
